Goal: Navigation & Orientation: Go to known website

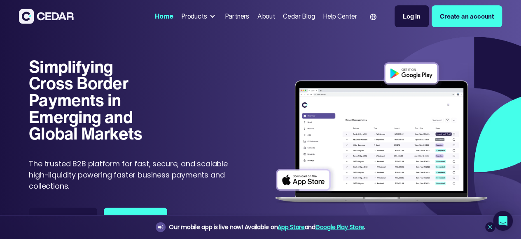
click at [403, 19] on div "Log in" at bounding box center [412, 16] width 18 height 9
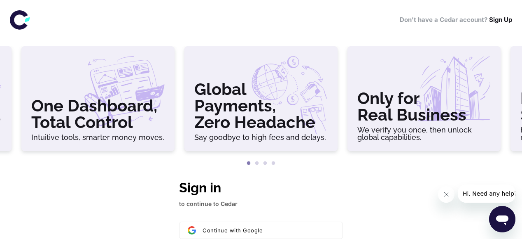
scroll to position [225, 0]
